Goal: Task Accomplishment & Management: Manage account settings

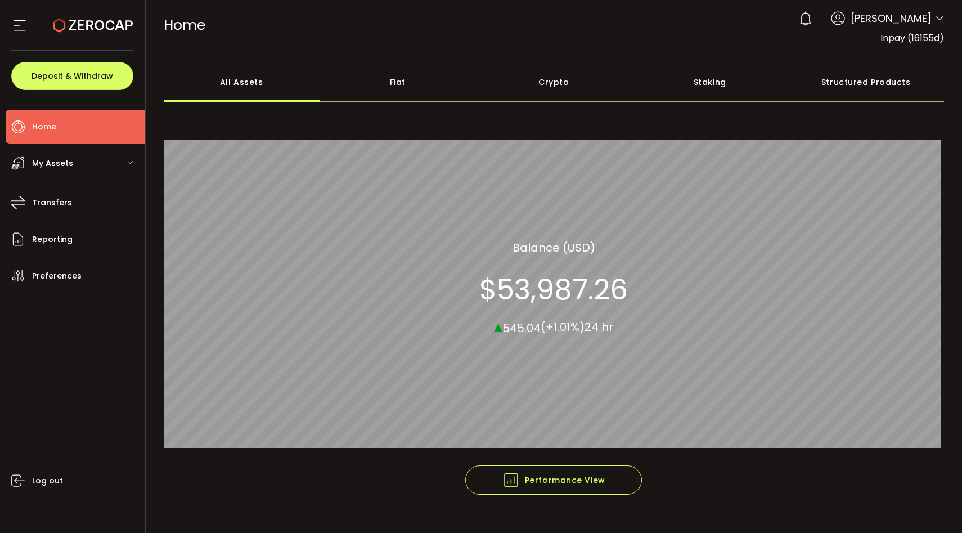
click at [105, 159] on div "My Assets" at bounding box center [75, 163] width 139 height 34
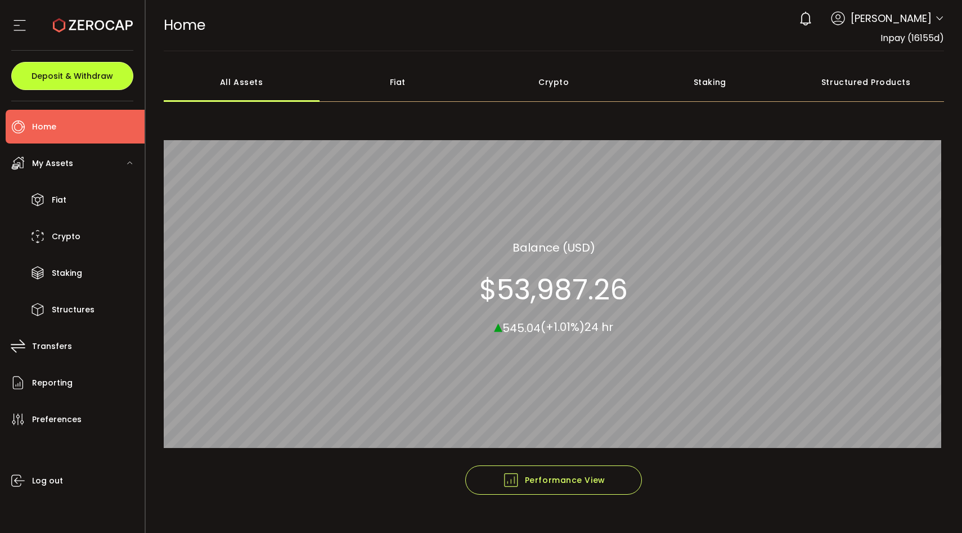
click at [102, 82] on button "Deposit & Withdraw" at bounding box center [72, 76] width 122 height 28
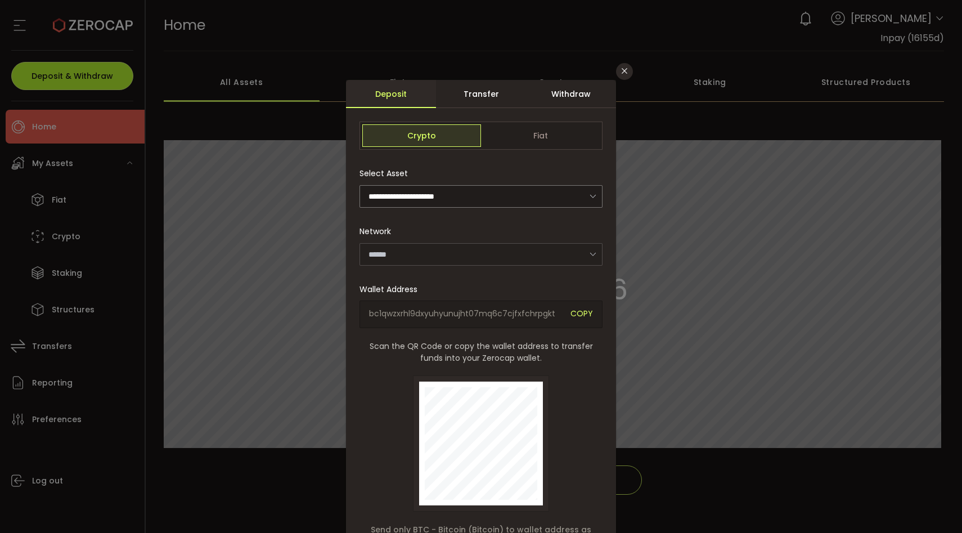
type input "*******"
click at [501, 128] on span "Fiat" at bounding box center [540, 135] width 119 height 23
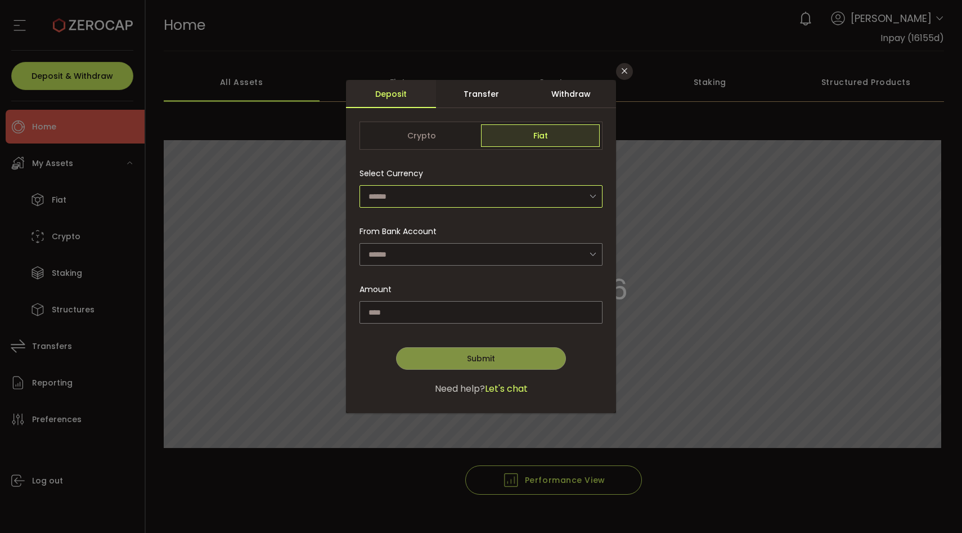
click at [468, 194] on input "dialog" at bounding box center [481, 196] width 243 height 23
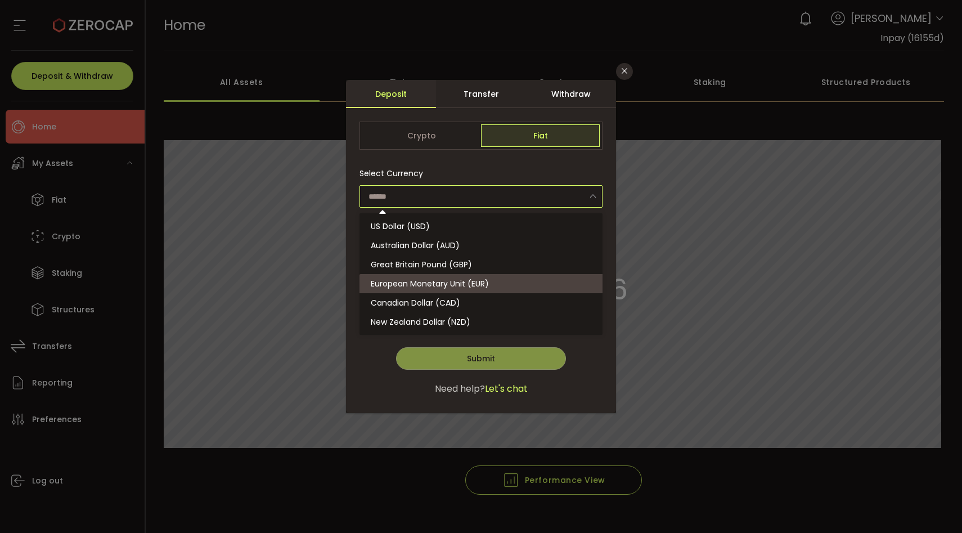
click at [435, 282] on span "European Monetary Unit (EUR)" at bounding box center [430, 283] width 118 height 11
type input "**********"
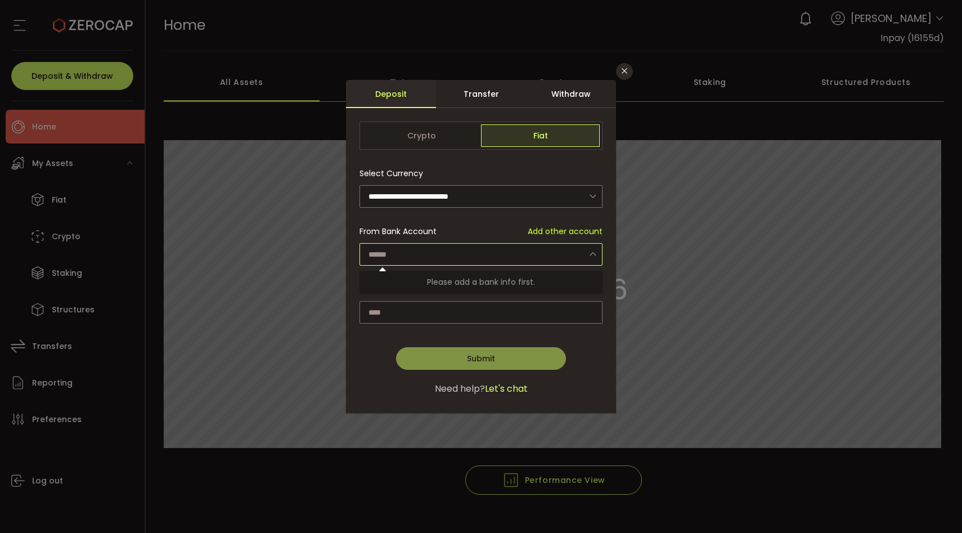
click at [435, 260] on input "dialog" at bounding box center [481, 254] width 243 height 23
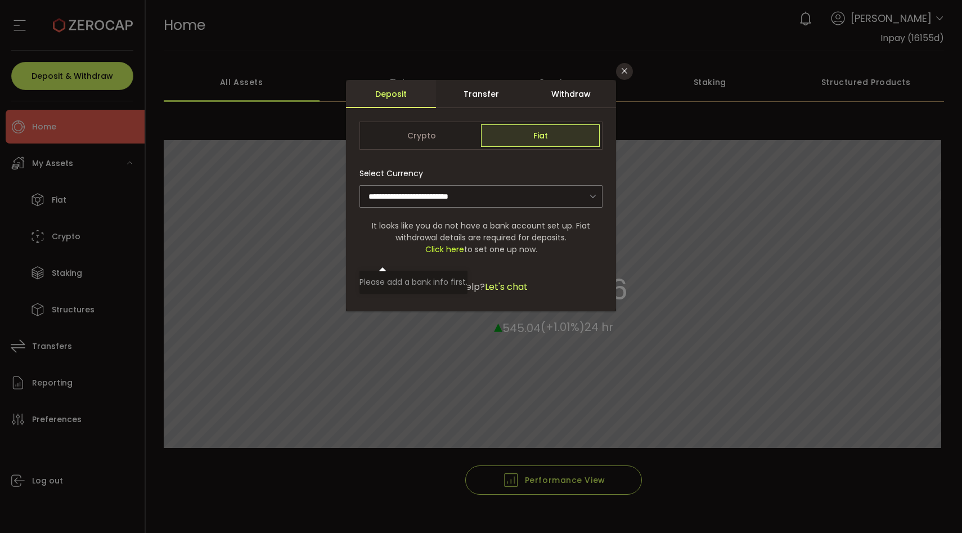
click at [528, 101] on div "Withdraw" at bounding box center [571, 94] width 90 height 28
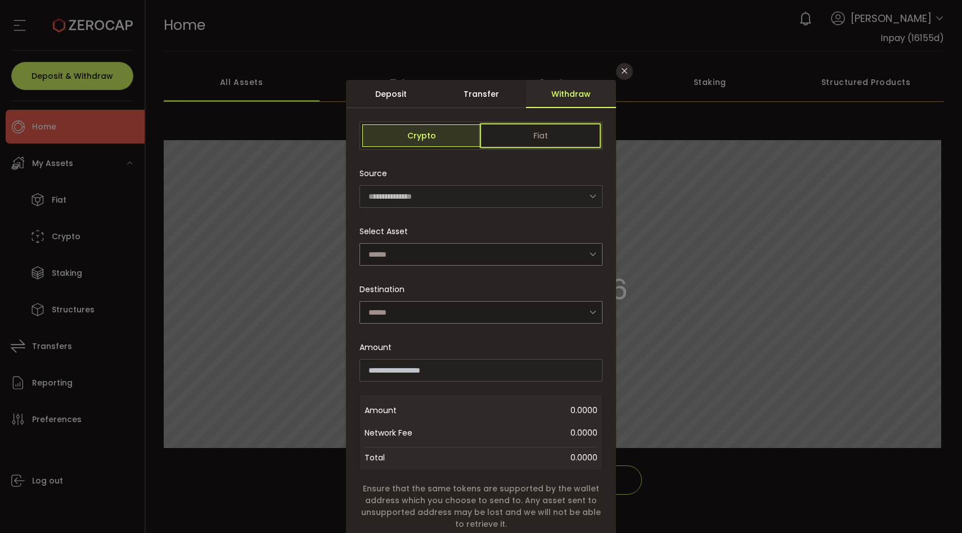
click at [509, 141] on span "Fiat" at bounding box center [540, 135] width 119 height 23
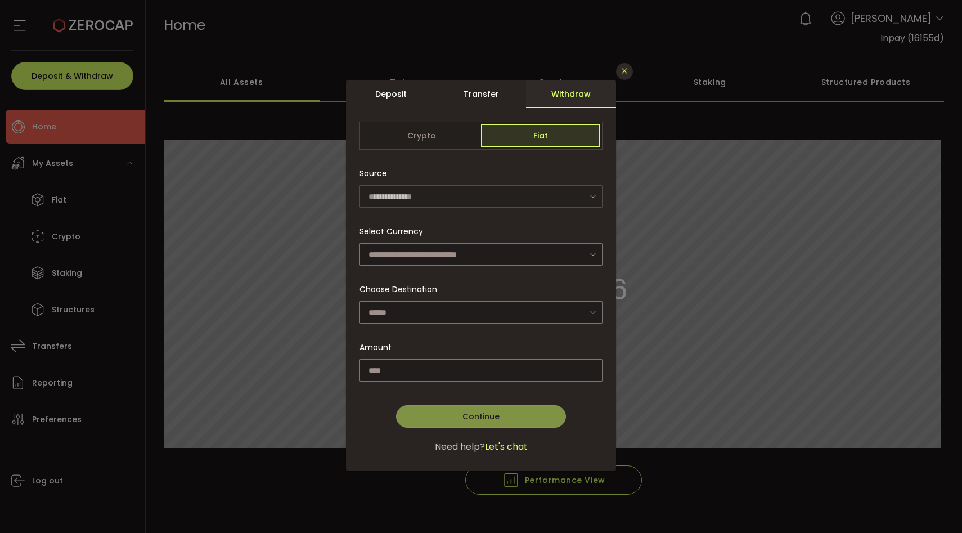
click at [627, 74] on icon "Close" at bounding box center [624, 70] width 9 height 9
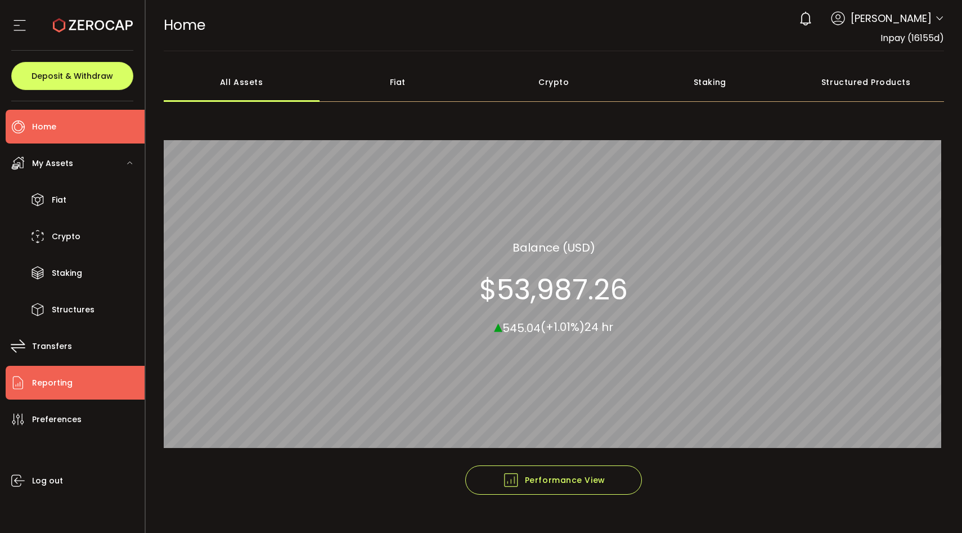
click at [84, 384] on li "Reporting" at bounding box center [75, 383] width 139 height 34
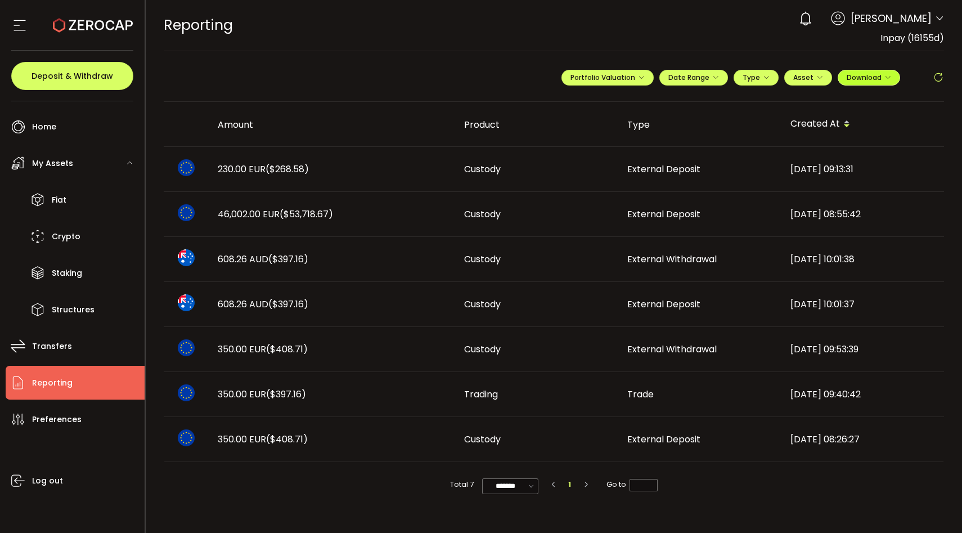
click at [875, 77] on span "Download" at bounding box center [869, 78] width 44 height 10
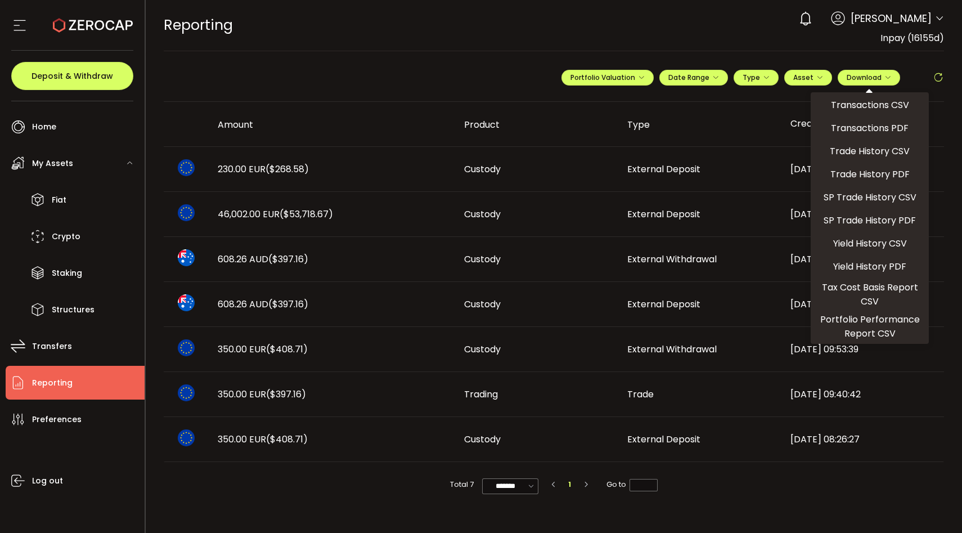
click at [859, 115] on ul "Transactions CSV Transactions PDF Trade History CSV Trade History PDF SP Trade …" at bounding box center [870, 218] width 118 height 252
click at [858, 105] on span "Transactions CSV" at bounding box center [870, 105] width 78 height 14
